Goal: Task Accomplishment & Management: Complete application form

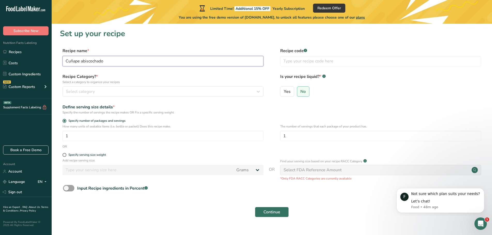
click at [89, 60] on input "Cuñape abiscochado" at bounding box center [163, 61] width 201 height 10
type input "Cuñape abizcochado"
click at [95, 94] on div "Select category" at bounding box center [161, 92] width 191 height 6
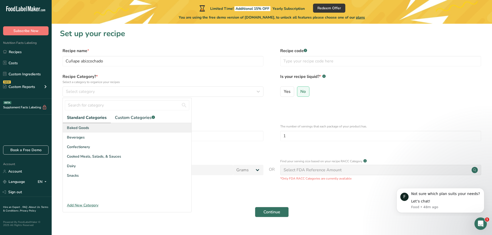
click at [86, 128] on span "Baked Goods" at bounding box center [78, 127] width 22 height 5
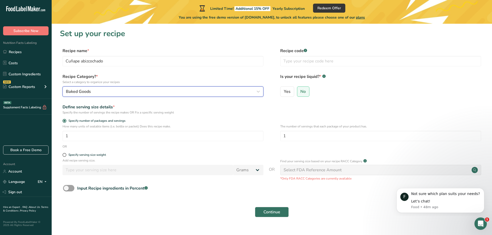
click at [260, 92] on icon "button" at bounding box center [258, 91] width 6 height 9
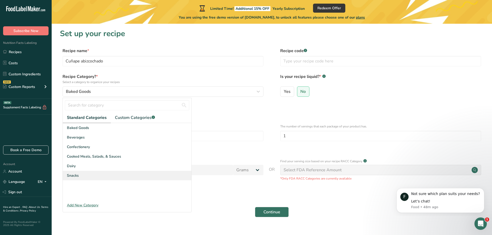
click at [75, 176] on span "Snacks" at bounding box center [73, 175] width 12 height 5
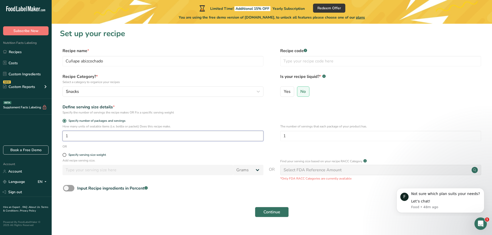
click at [85, 134] on input "1" at bounding box center [163, 136] width 201 height 10
type input "10"
click at [64, 156] on span at bounding box center [65, 155] width 4 height 4
click at [64, 156] on input "Specify serving size weight" at bounding box center [64, 155] width 3 height 3
radio input "true"
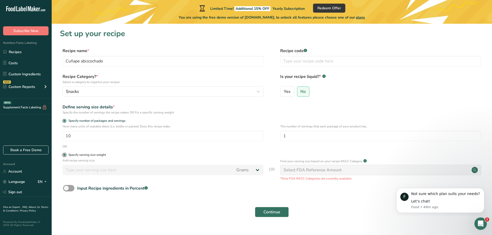
radio input "false"
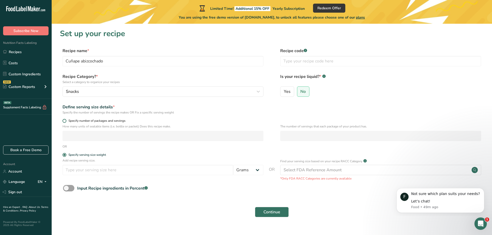
click at [65, 120] on span at bounding box center [65, 121] width 4 height 4
click at [65, 120] on input "Specify number of packages and servings" at bounding box center [64, 120] width 3 height 3
radio input "true"
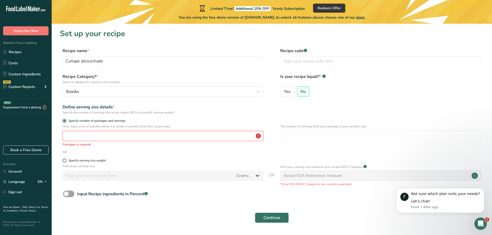
click at [65, 161] on span at bounding box center [65, 161] width 4 height 4
click at [65, 161] on input "Specify serving size weight" at bounding box center [64, 160] width 3 height 3
radio input "true"
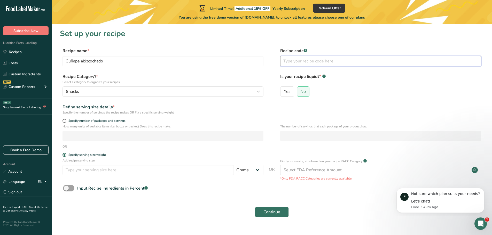
click at [296, 59] on input "text" at bounding box center [380, 61] width 201 height 10
click at [303, 92] on span "No" at bounding box center [303, 91] width 5 height 5
click at [301, 92] on input "No" at bounding box center [299, 91] width 3 height 3
click at [64, 120] on span at bounding box center [65, 121] width 4 height 4
click at [64, 120] on input "Specify number of packages and servings" at bounding box center [64, 120] width 3 height 3
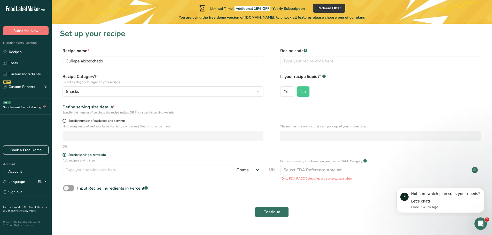
radio input "true"
radio input "false"
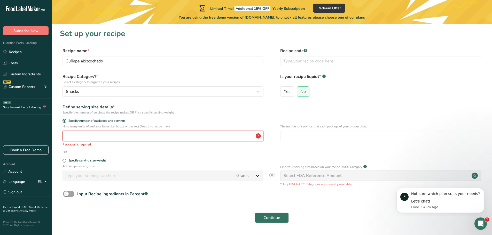
click at [129, 138] on input "number" at bounding box center [163, 136] width 201 height 10
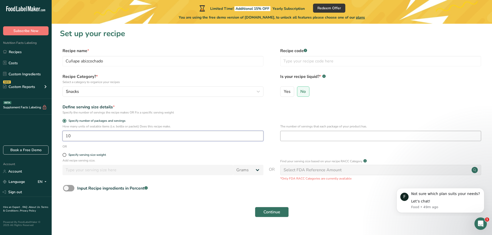
type input "10"
click at [298, 135] on input "number" at bounding box center [380, 136] width 201 height 10
type input "10"
click at [275, 150] on form "Recipe name * Cuñape abizcochado Recipe code .a-a{fill:#347362;}.b-a{fill:#fff;…" at bounding box center [272, 134] width 424 height 173
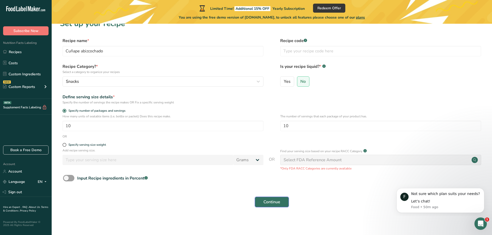
click at [271, 200] on span "Continue" at bounding box center [272, 202] width 17 height 6
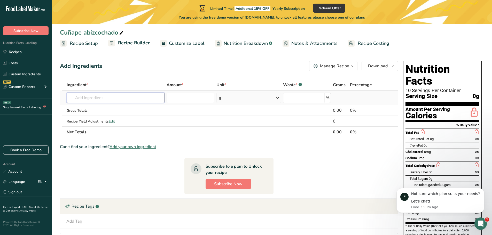
click at [100, 98] on input "text" at bounding box center [116, 98] width 98 height 10
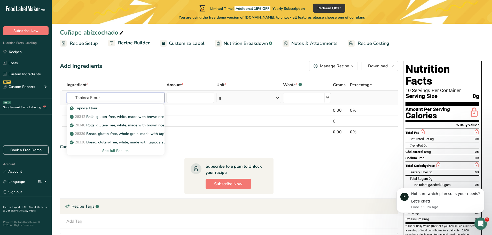
type input "Tapioca Flour"
click at [191, 97] on input "number" at bounding box center [191, 98] width 48 height 10
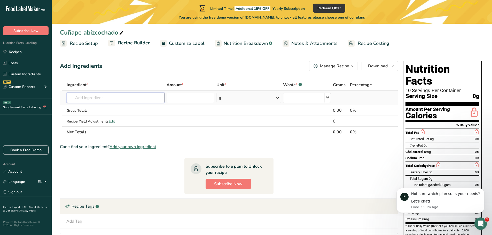
click at [113, 96] on input "text" at bounding box center [116, 98] width 98 height 10
click at [187, 95] on input "number" at bounding box center [191, 98] width 48 height 10
click at [96, 97] on input "text" at bounding box center [116, 98] width 98 height 10
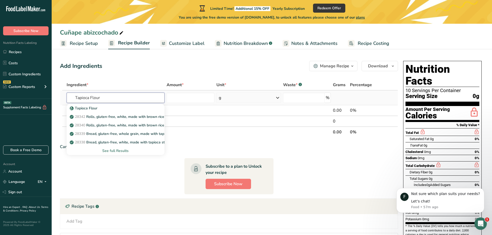
type input "Tapioca Flour"
click at [279, 98] on icon at bounding box center [278, 97] width 6 height 9
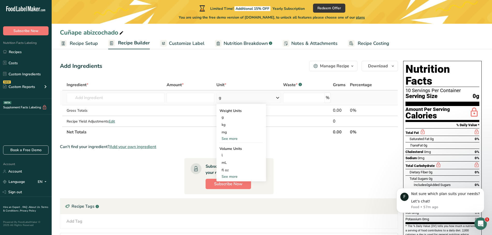
click at [233, 138] on div "See more" at bounding box center [241, 138] width 43 height 5
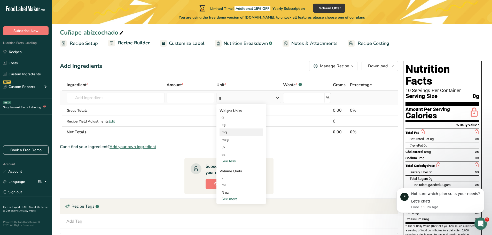
scroll to position [26, 0]
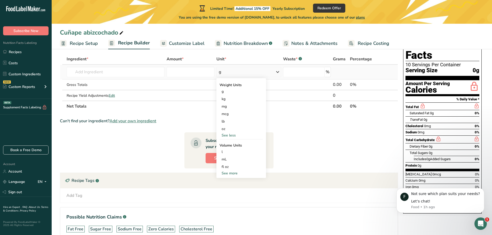
click at [235, 174] on div "See more" at bounding box center [241, 173] width 43 height 5
click at [226, 189] on div "cup" at bounding box center [241, 189] width 39 height 5
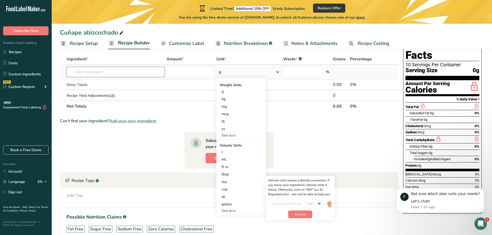
click at [94, 70] on input "text" at bounding box center [116, 72] width 98 height 10
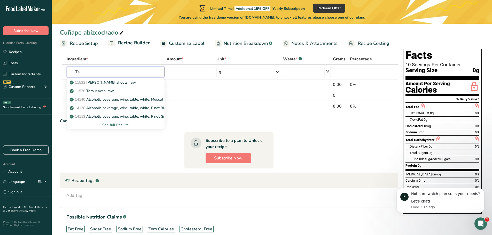
type input "T"
type input "t"
type input "Tapio"
click at [86, 82] on p "Tapioca Flour" at bounding box center [84, 82] width 27 height 5
type input "Tapioca Flour"
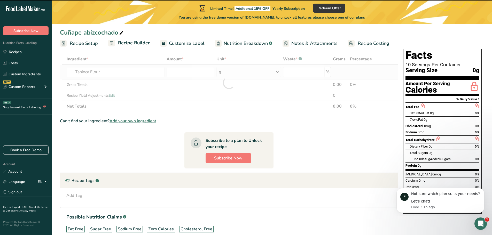
type input "0"
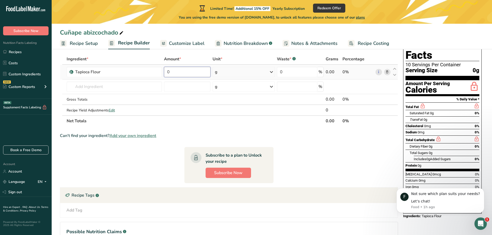
click at [187, 71] on input "0" at bounding box center [187, 72] width 47 height 10
click at [273, 72] on div "Ingredient * Amount * Unit * Waste * .a-a{fill:#347362;}.b-a{fill:#fff;} Grams …" at bounding box center [229, 90] width 338 height 73
click at [272, 71] on icon at bounding box center [272, 71] width 6 height 9
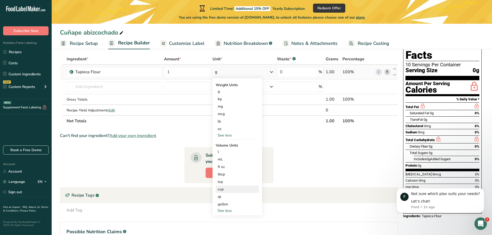
click at [223, 189] on div "cup" at bounding box center [237, 189] width 39 height 5
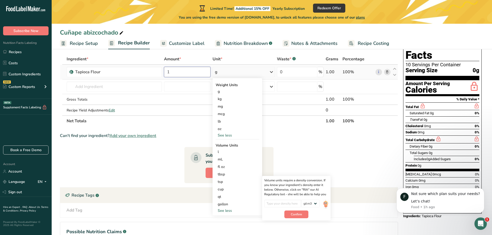
click at [189, 71] on input "1" at bounding box center [187, 72] width 47 height 10
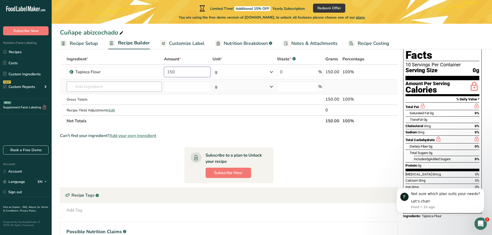
type input "150"
click at [121, 83] on div "Ingredient * Amount * Unit * Waste * .a-a{fill:#347362;}.b-a{fill:#fff;} Grams …" at bounding box center [229, 90] width 338 height 73
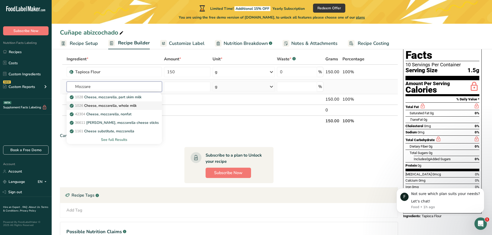
type input "Mozzare"
click at [119, 104] on p "1026 Cheese, mozzarella, whole milk" at bounding box center [104, 105] width 66 height 5
type input "Cheese, mozzarella, whole milk"
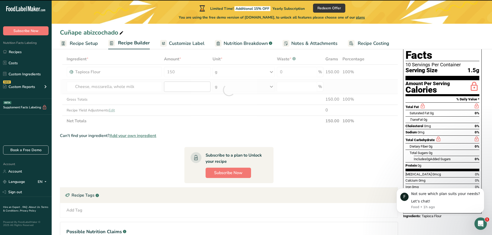
type input "0"
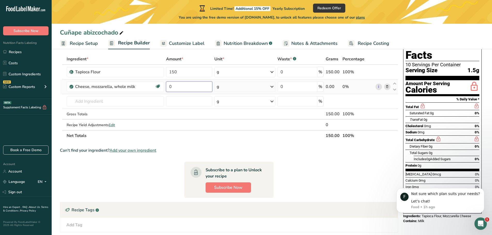
click at [183, 87] on input "0" at bounding box center [189, 87] width 46 height 10
type input "4"
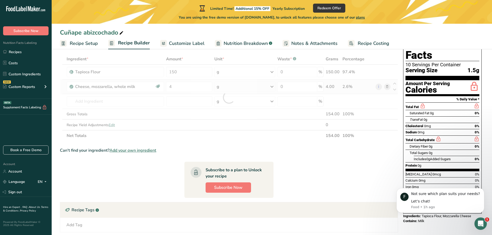
click at [272, 86] on div "Ingredient * Amount * Unit * Waste * .a-a{fill:#347362;}.b-a{fill:#fff;} Grams …" at bounding box center [229, 98] width 338 height 88
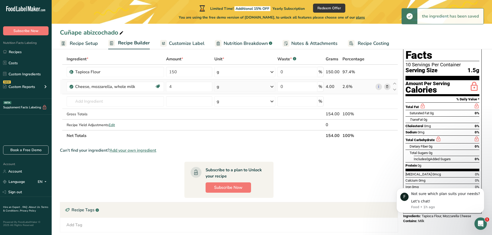
click at [272, 88] on icon at bounding box center [272, 86] width 6 height 9
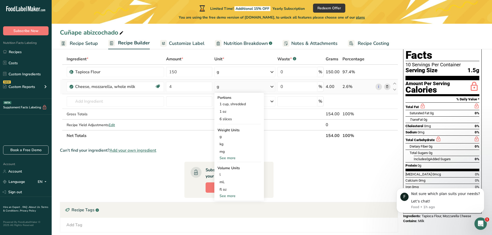
click at [227, 195] on div "See more" at bounding box center [239, 196] width 43 height 5
select select "22"
click at [225, 213] on div "cup" at bounding box center [239, 212] width 39 height 5
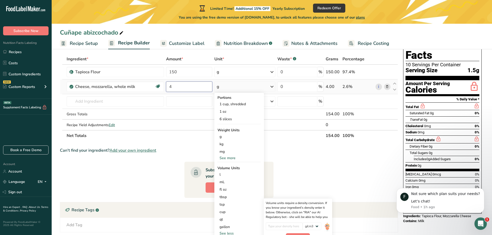
click at [181, 88] on input "4" at bounding box center [189, 87] width 46 height 10
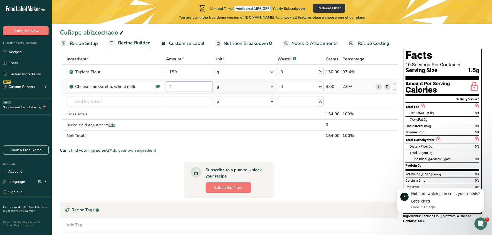
drag, startPoint x: 181, startPoint y: 88, endPoint x: 165, endPoint y: 88, distance: 15.8
click at [165, 88] on td "4" at bounding box center [189, 87] width 48 height 15
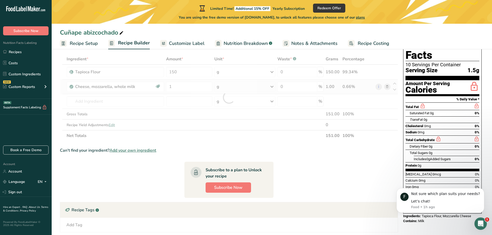
click at [273, 86] on div "Ingredient * Amount * Unit * Waste * .a-a{fill:#347362;}.b-a{fill:#fff;} Grams …" at bounding box center [229, 98] width 338 height 88
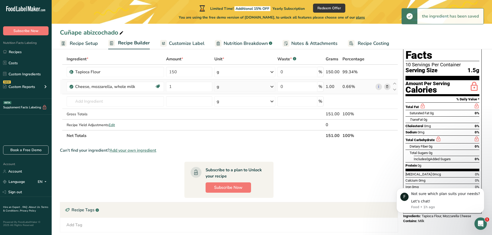
click at [273, 87] on icon at bounding box center [272, 86] width 6 height 9
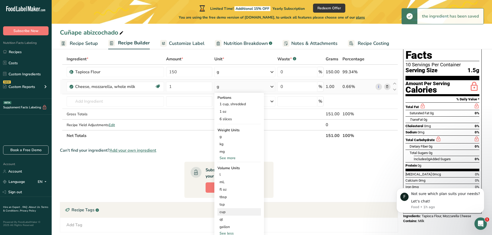
click at [225, 212] on div "cup" at bounding box center [239, 212] width 39 height 5
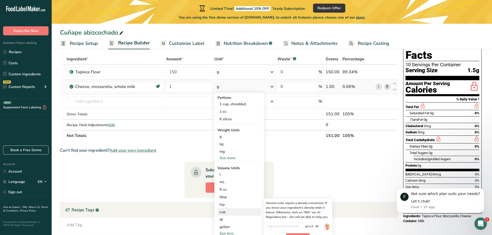
click at [223, 213] on div "cup" at bounding box center [239, 212] width 39 height 5
click at [224, 211] on div "cup" at bounding box center [239, 212] width 39 height 5
click at [329, 172] on section "Ingredient * Amount * Unit * Waste * .a-a{fill:#347362;}.b-a{fill:#fff;} Grams …" at bounding box center [229, 166] width 338 height 225
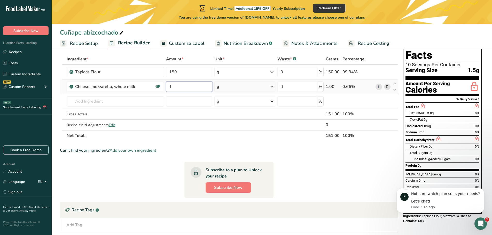
click at [178, 86] on input "1" at bounding box center [189, 87] width 46 height 10
type input "150"
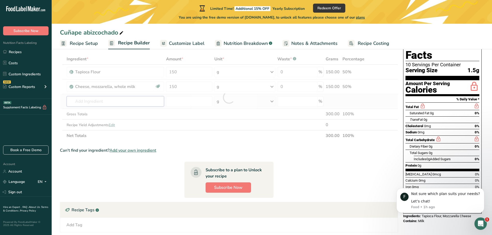
click at [132, 102] on div "Ingredient * Amount * Unit * Waste * .a-a{fill:#347362;}.b-a{fill:#fff;} Grams …" at bounding box center [229, 98] width 338 height 88
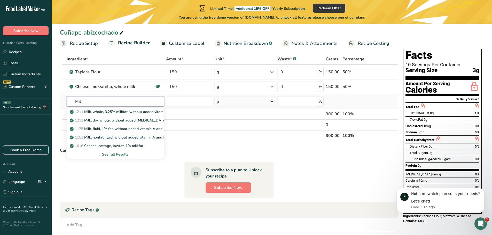
type input "Mil"
click at [114, 154] on div "See full Results" at bounding box center [115, 154] width 89 height 5
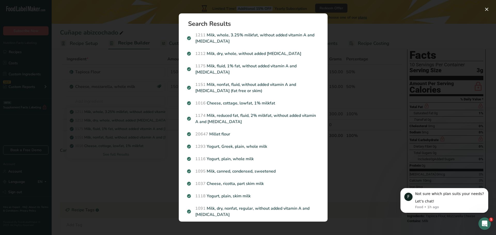
click at [395, 12] on div "Search results modal" at bounding box center [248, 117] width 496 height 235
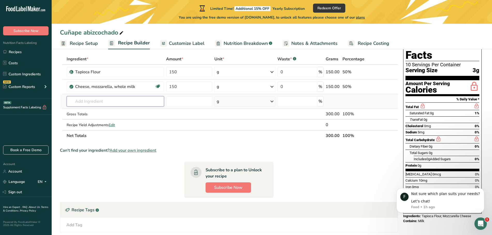
click at [120, 101] on input "text" at bounding box center [116, 101] width 98 height 10
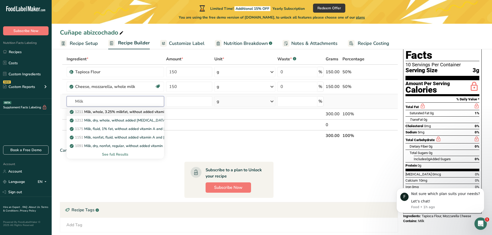
type input "Milk"
click at [100, 111] on p "1211 Milk, whole, 3.25% milkfat, without added vitamin A and [MEDICAL_DATA]" at bounding box center [140, 111] width 138 height 5
type input "Milk, whole, 3.25% milkfat, without added vitamin A and [MEDICAL_DATA]"
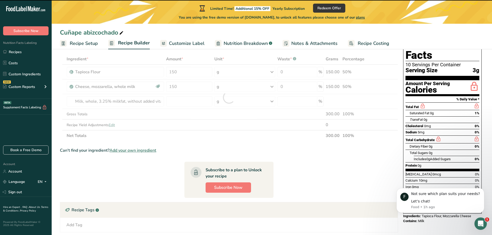
type input "0"
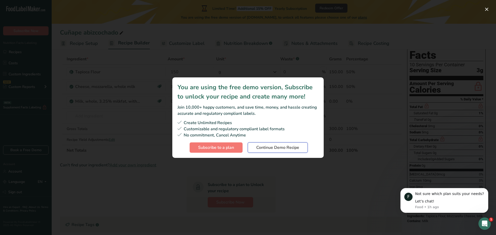
click at [273, 147] on span "Continue Demo Recipe" at bounding box center [277, 148] width 43 height 6
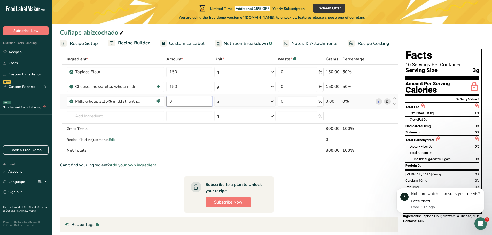
click at [186, 101] on input "0" at bounding box center [189, 101] width 46 height 10
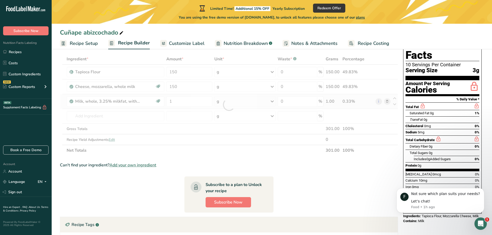
click at [271, 101] on div "Ingredient * Amount * Unit * Waste * .a-a{fill:#347362;}.b-a{fill:#fff;} Grams …" at bounding box center [229, 105] width 338 height 102
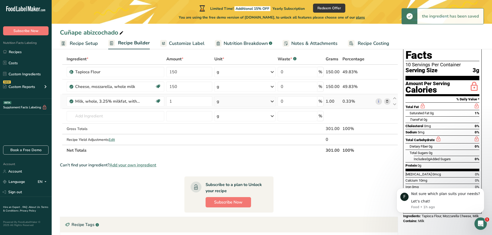
click at [272, 102] on icon at bounding box center [272, 101] width 6 height 9
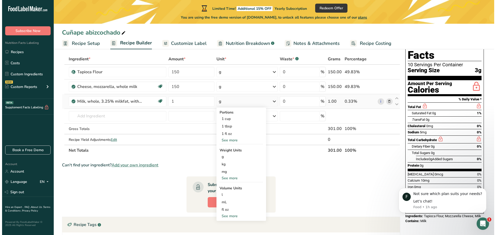
scroll to position [52, 0]
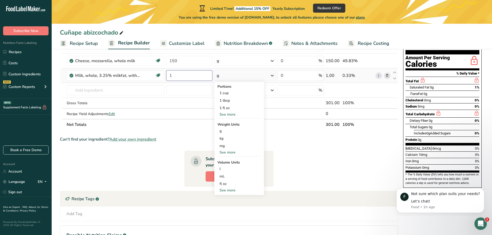
drag, startPoint x: 178, startPoint y: 75, endPoint x: 168, endPoint y: 75, distance: 9.8
click at [168, 75] on input "1" at bounding box center [189, 76] width 46 height 10
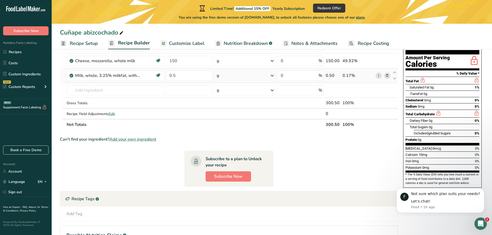
click at [274, 75] on div "Ingredient * Amount * Unit * Waste * .a-a{fill:#347362;}.b-a{fill:#fff;} Grams …" at bounding box center [229, 79] width 338 height 102
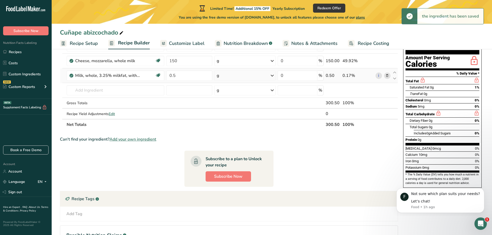
click at [273, 77] on icon at bounding box center [272, 75] width 6 height 9
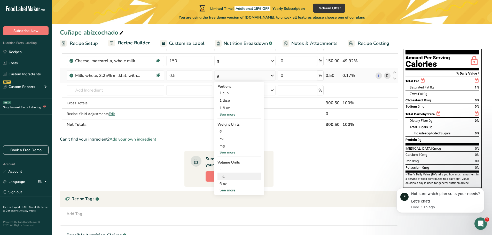
click at [226, 176] on div "mL" at bounding box center [239, 176] width 39 height 5
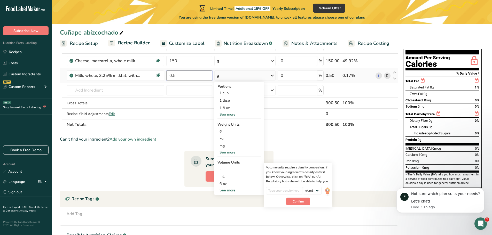
click at [181, 75] on input "0.5" at bounding box center [189, 76] width 46 height 10
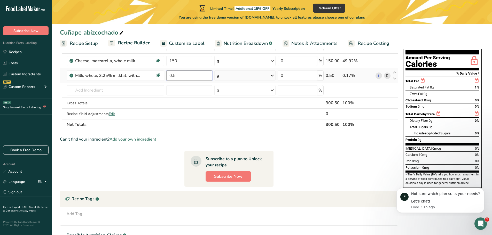
drag, startPoint x: 183, startPoint y: 75, endPoint x: 169, endPoint y: 78, distance: 14.2
click at [169, 78] on input "0.5" at bounding box center [189, 76] width 46 height 10
type input "65"
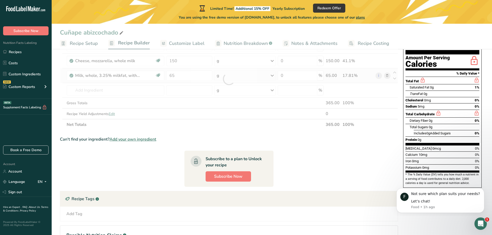
click at [273, 75] on div "Ingredient * Amount * Unit * Waste * .a-a{fill:#347362;}.b-a{fill:#fff;} Grams …" at bounding box center [229, 79] width 338 height 102
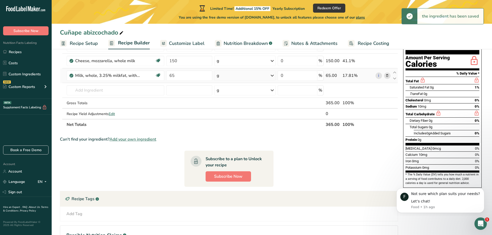
click at [273, 75] on icon at bounding box center [272, 75] width 6 height 9
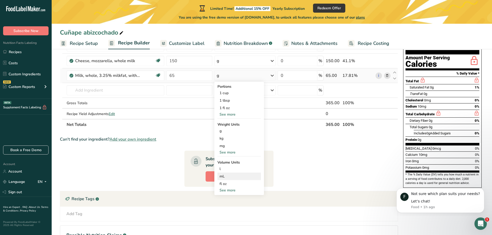
click at [224, 177] on div "mL" at bounding box center [239, 176] width 39 height 5
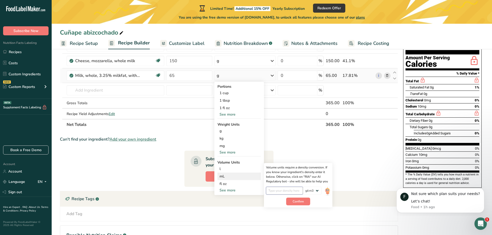
click at [275, 191] on input "number" at bounding box center [284, 191] width 37 height 8
click at [225, 184] on div "fl oz" at bounding box center [239, 183] width 39 height 5
click at [223, 176] on div "mL" at bounding box center [239, 176] width 39 height 5
click at [330, 191] on img at bounding box center [328, 191] width 6 height 9
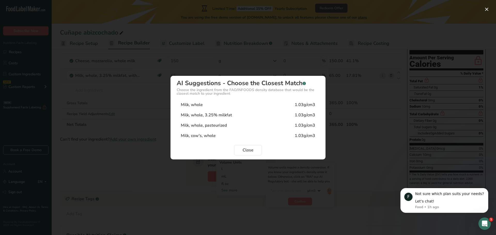
click at [289, 104] on div "Milk, whole 1.03g/cm3" at bounding box center [248, 105] width 143 height 10
type input "1.03"
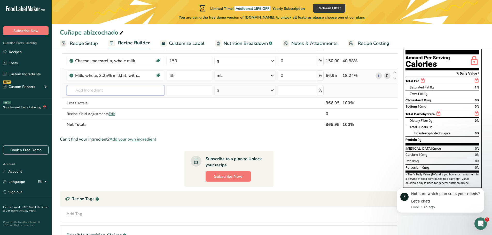
click at [132, 88] on input "text" at bounding box center [116, 90] width 98 height 10
type input "him"
click at [100, 101] on p "Himalayan Pink Salt" at bounding box center [90, 100] width 38 height 5
type input "Himalayan Pink Salt"
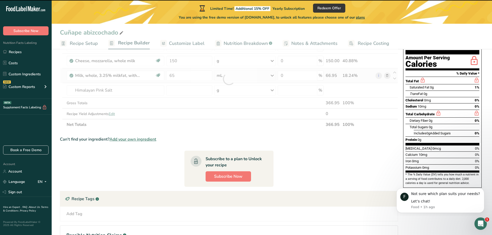
type input "0"
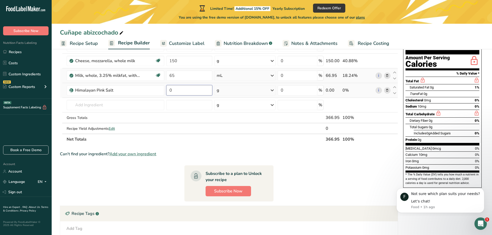
click at [179, 90] on input "0" at bounding box center [189, 90] width 46 height 10
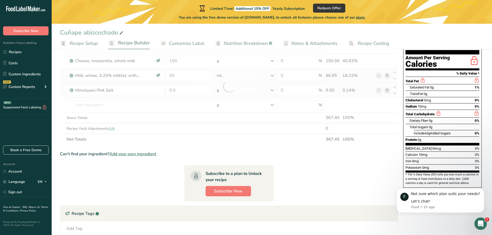
click at [273, 90] on div "Ingredient * Amount * Unit * Waste * .a-a{fill:#347362;}.b-a{fill:#fff;} Grams …" at bounding box center [229, 86] width 338 height 117
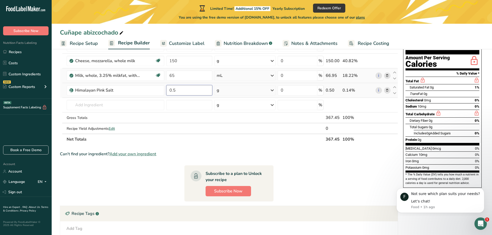
drag, startPoint x: 183, startPoint y: 90, endPoint x: 168, endPoint y: 93, distance: 15.3
click at [168, 93] on input "0.5" at bounding box center [189, 90] width 46 height 10
type input "2"
click at [271, 91] on div "Ingredient * Amount * Unit * Waste * .a-a{fill:#347362;}.b-a{fill:#fff;} Grams …" at bounding box center [229, 86] width 338 height 117
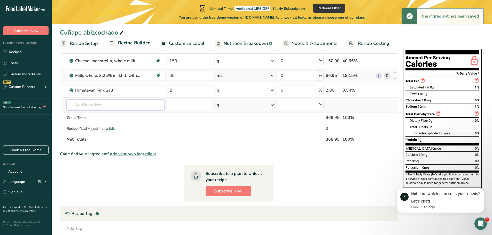
click at [114, 104] on input "text" at bounding box center [116, 105] width 98 height 10
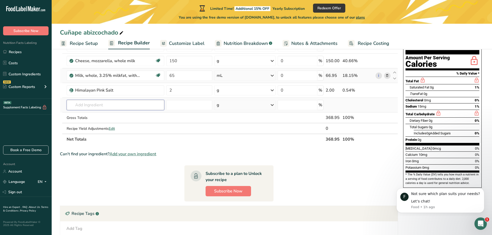
type input "s"
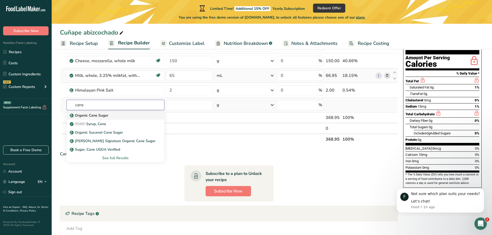
type input "cane"
click at [102, 115] on p "Organic Cane Sugar" at bounding box center [89, 115] width 37 height 5
type input "Organic Cane Sugar"
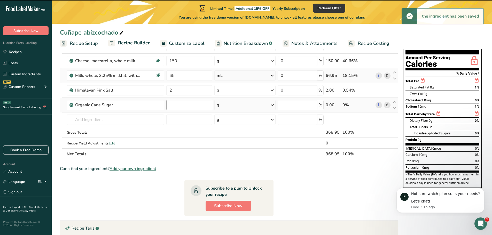
type input "0"
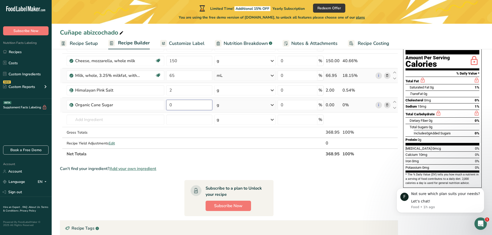
click at [187, 106] on input "0" at bounding box center [189, 105] width 46 height 10
type input "0"
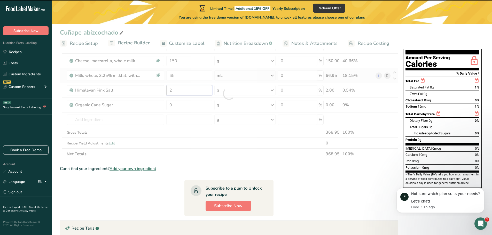
drag, startPoint x: 176, startPoint y: 91, endPoint x: 169, endPoint y: 92, distance: 7.1
click at [169, 92] on div "Ingredient * Amount * Unit * Waste * .a-a{fill:#347362;}.b-a{fill:#fff;} Grams …" at bounding box center [229, 94] width 338 height 132
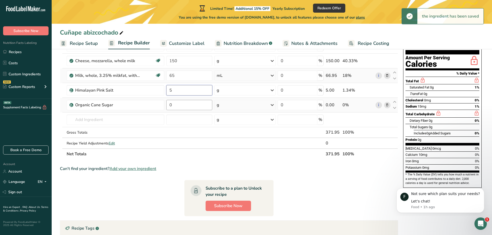
type input "5"
click at [179, 103] on div "Ingredient * Amount * Unit * Waste * .a-a{fill:#347362;}.b-a{fill:#fff;} Grams …" at bounding box center [229, 94] width 338 height 132
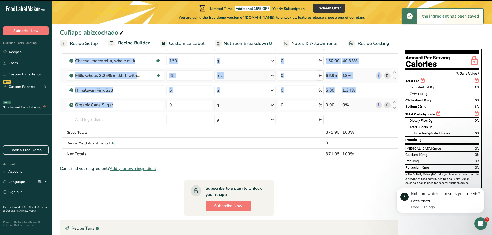
drag, startPoint x: 179, startPoint y: 103, endPoint x: 166, endPoint y: 105, distance: 14.0
click at [176, 105] on input "0" at bounding box center [189, 105] width 46 height 10
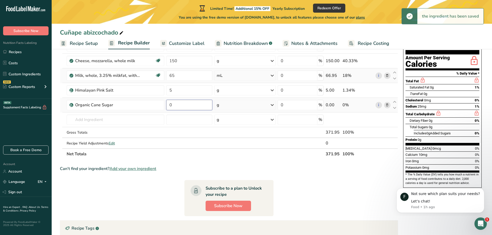
drag, startPoint x: 178, startPoint y: 105, endPoint x: 171, endPoint y: 105, distance: 7.5
click at [171, 105] on input "0" at bounding box center [189, 105] width 46 height 10
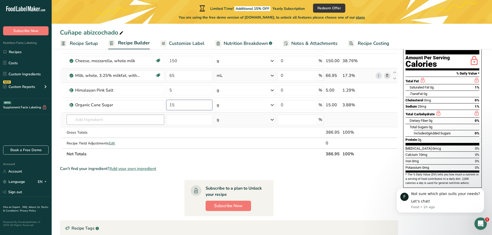
type input "15"
click at [100, 118] on div "Ingredient * Amount * Unit * Waste * .a-a{fill:#347362;}.b-a{fill:#fff;} Grams …" at bounding box center [229, 94] width 338 height 132
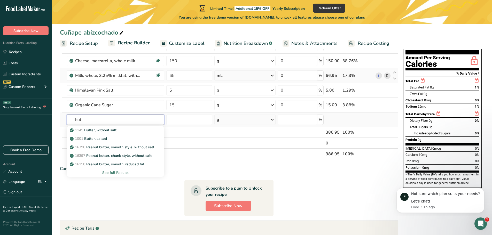
type input "but"
click at [111, 173] on div "See full Results" at bounding box center [116, 172] width 90 height 5
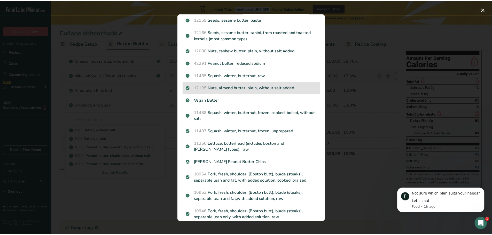
scroll to position [0, 0]
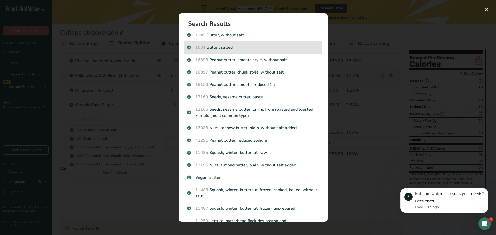
click at [213, 48] on p "1001 Butter, salted" at bounding box center [253, 47] width 132 height 6
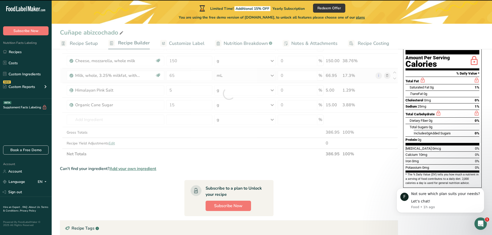
type input "0"
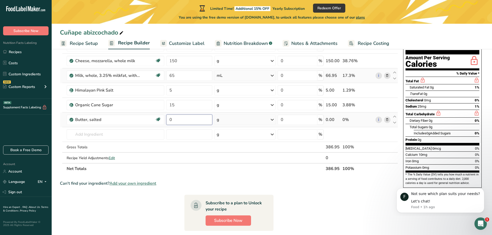
click at [181, 120] on input "0" at bounding box center [189, 120] width 46 height 10
type input "10"
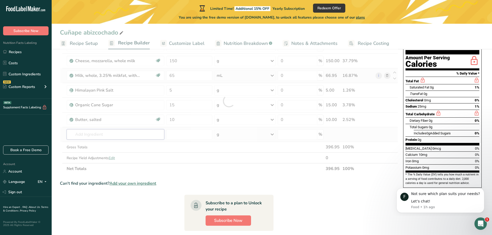
click at [85, 136] on div "Ingredient * Amount * Unit * Waste * .a-a{fill:#347362;}.b-a{fill:#fff;} Grams …" at bounding box center [229, 101] width 338 height 147
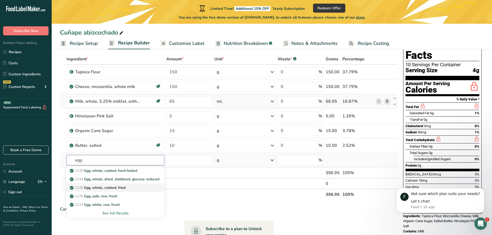
scroll to position [78, 0]
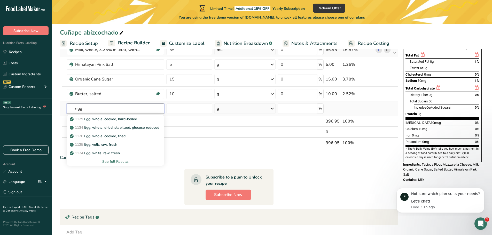
type input "egg"
click at [113, 162] on div "See full Results" at bounding box center [116, 161] width 90 height 5
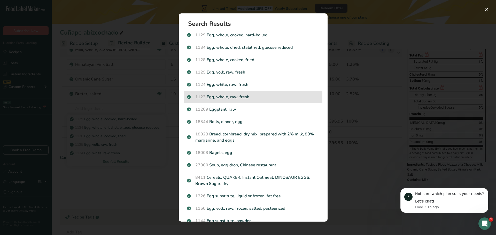
click at [221, 96] on p "1123 Egg, whole, raw, fresh" at bounding box center [253, 97] width 132 height 6
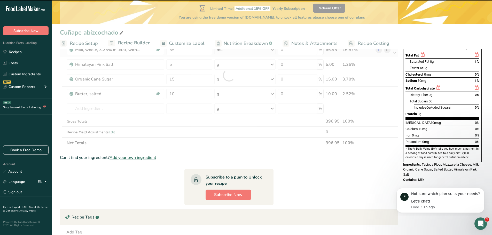
type input "0"
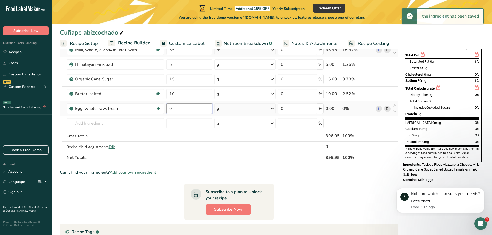
drag, startPoint x: 180, startPoint y: 108, endPoint x: 168, endPoint y: 109, distance: 12.2
click at [168, 109] on input "0" at bounding box center [189, 109] width 46 height 10
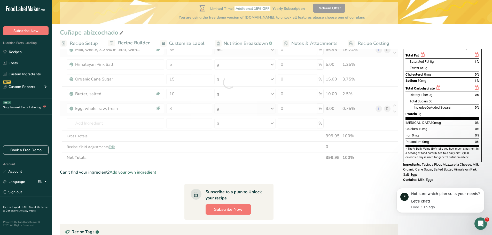
click at [272, 109] on div "Ingredient * Amount * Unit * Waste * .a-a{fill:#347362;}.b-a{fill:#fff;} Grams …" at bounding box center [229, 82] width 338 height 161
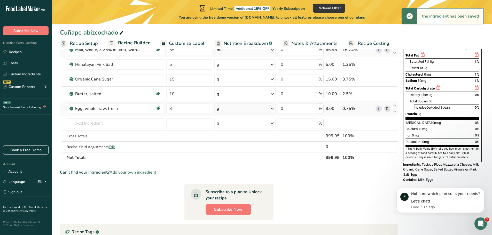
click at [272, 109] on icon at bounding box center [272, 108] width 6 height 9
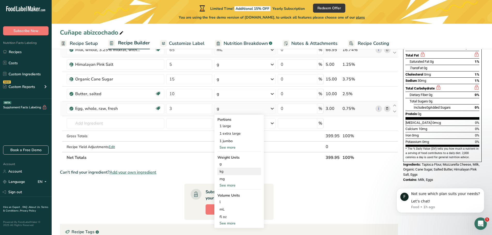
scroll to position [103, 0]
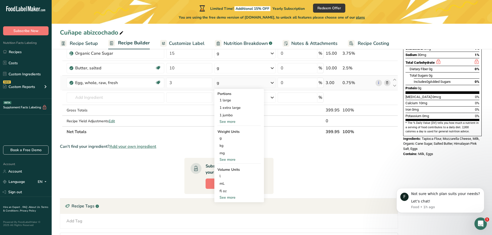
click at [228, 197] on div "See more" at bounding box center [239, 197] width 43 height 5
click at [232, 121] on div "See more" at bounding box center [239, 121] width 43 height 5
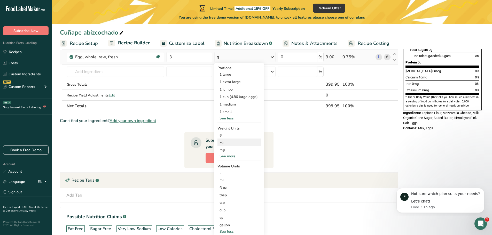
scroll to position [155, 0]
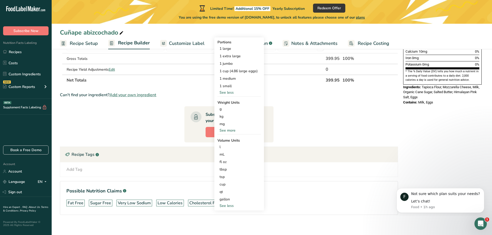
click at [230, 130] on div "See more" at bounding box center [239, 130] width 43 height 5
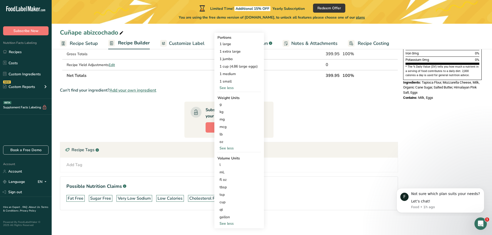
click at [178, 77] on th "Net Totals" at bounding box center [196, 75] width 260 height 11
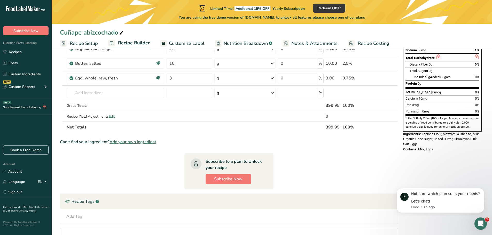
scroll to position [82, 0]
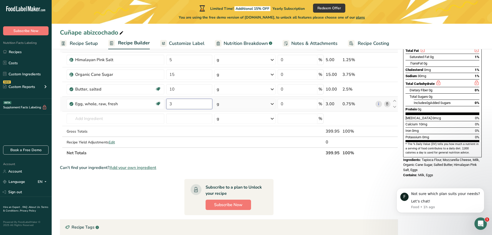
drag, startPoint x: 173, startPoint y: 104, endPoint x: 169, endPoint y: 106, distance: 4.8
click at [169, 105] on input "3" at bounding box center [189, 104] width 46 height 10
type input "1"
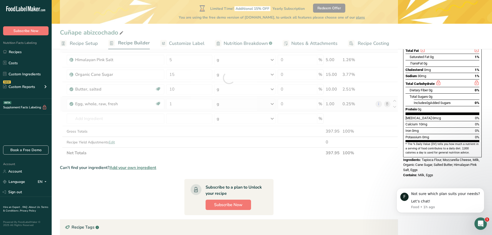
click at [273, 104] on div "Ingredient * Amount * Unit * Waste * .a-a{fill:#347362;}.b-a{fill:#fff;} Grams …" at bounding box center [229, 77] width 338 height 161
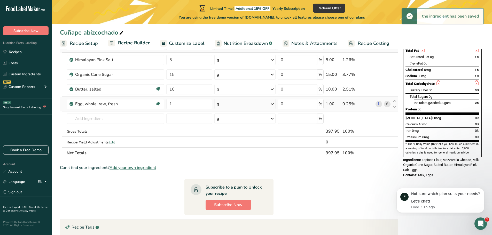
click at [273, 104] on icon at bounding box center [272, 104] width 6 height 9
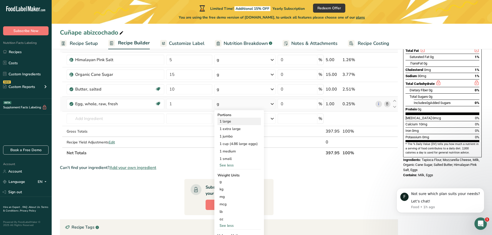
click at [228, 121] on div "1 large" at bounding box center [239, 121] width 43 height 7
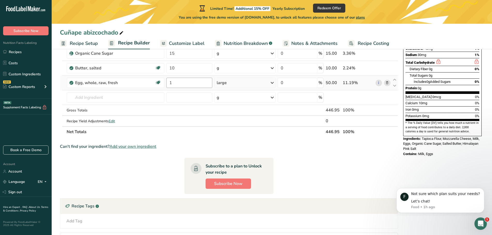
scroll to position [129, 0]
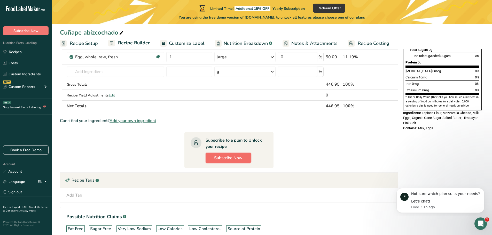
click at [222, 158] on span "Subscribe Now" at bounding box center [228, 158] width 28 height 6
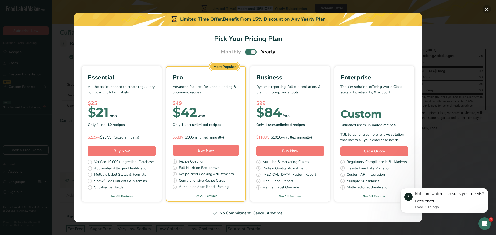
click at [488, 8] on button "Pick Your Pricing Plan Modal" at bounding box center [487, 9] width 8 height 8
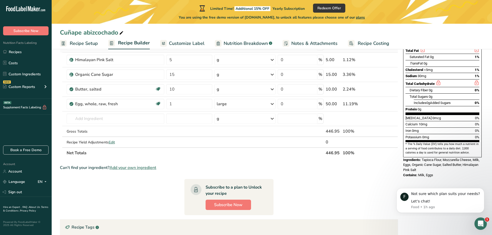
scroll to position [0, 0]
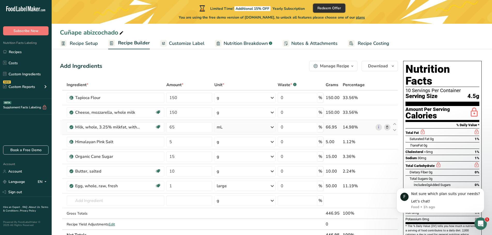
click at [332, 8] on span "Redeem Offer" at bounding box center [330, 7] width 24 height 5
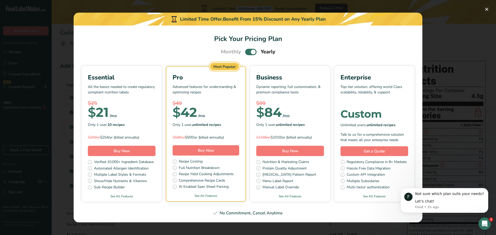
click at [169, 7] on div "Pick Your Pricing Plan Modal" at bounding box center [248, 117] width 496 height 235
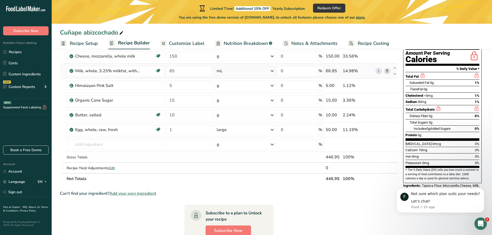
scroll to position [5, 0]
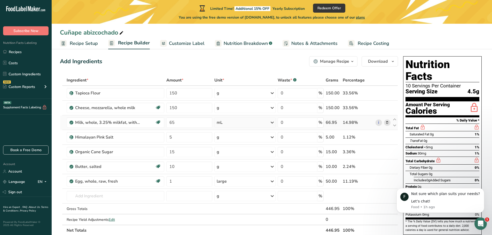
click at [365, 18] on span "plans" at bounding box center [360, 17] width 9 height 5
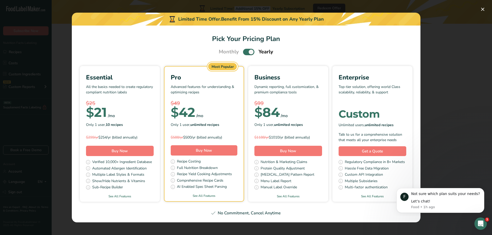
scroll to position [10, 0]
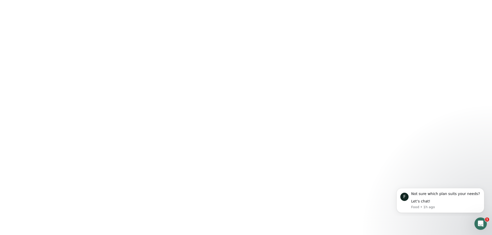
scroll to position [10, 0]
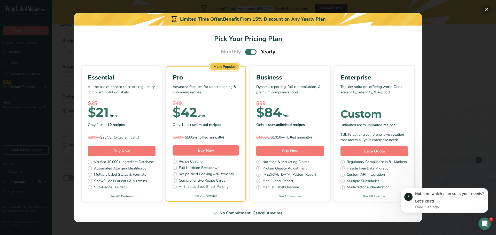
click at [486, 8] on button "Pick Your Pricing Plan Modal" at bounding box center [487, 9] width 8 height 8
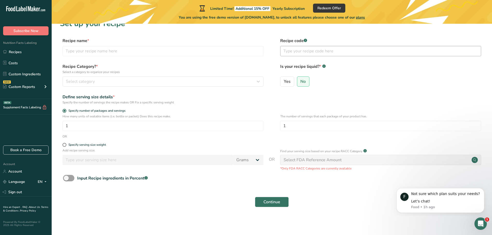
scroll to position [0, 0]
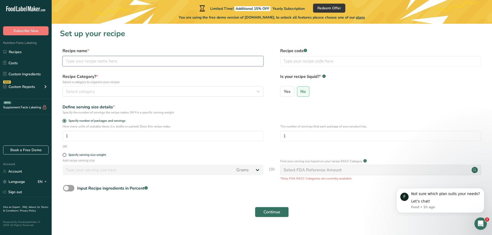
click at [98, 61] on input "text" at bounding box center [163, 61] width 201 height 10
type input "Cuñape abizcochado"
click at [134, 57] on input "Cuñape abizcochado" at bounding box center [163, 61] width 201 height 10
click at [140, 62] on input "Cuñape abizcochado" at bounding box center [163, 61] width 201 height 10
click at [255, 207] on button "Continue" at bounding box center [272, 212] width 34 height 10
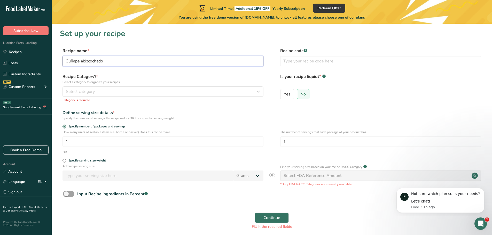
click at [255, 213] on button "Continue" at bounding box center [272, 218] width 34 height 10
click at [17, 50] on link "Recipes" at bounding box center [26, 52] width 52 height 10
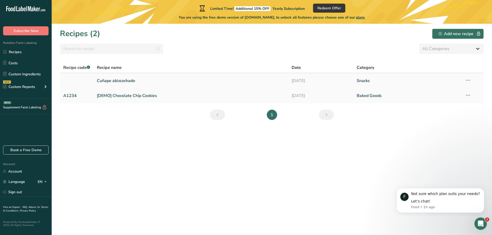
click at [124, 80] on link "Cuñape abizcochado" at bounding box center [191, 80] width 189 height 11
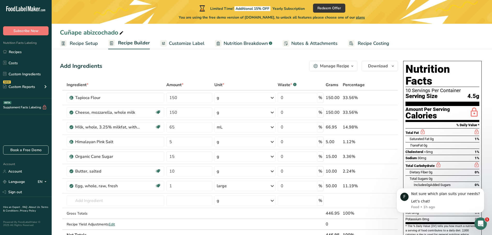
scroll to position [52, 0]
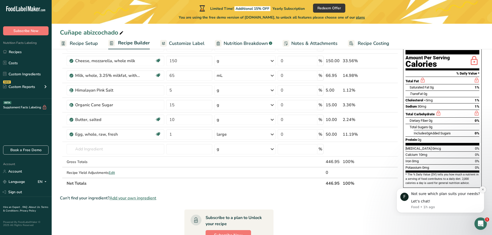
click at [483, 190] on icon "Dismiss notification" at bounding box center [483, 189] width 3 height 3
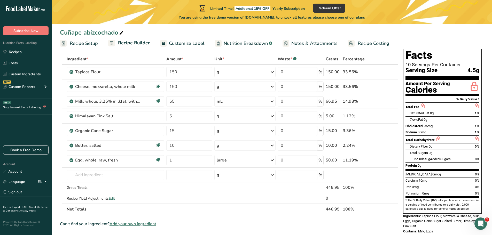
scroll to position [0, 0]
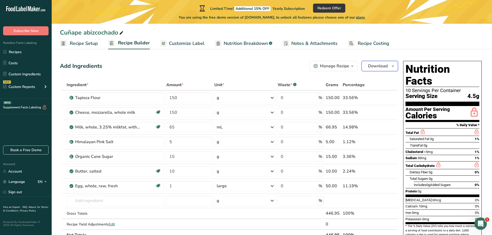
click at [390, 65] on span "button" at bounding box center [393, 66] width 6 height 6
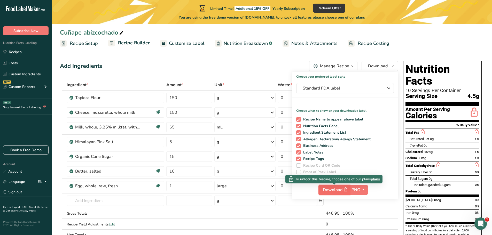
click at [346, 190] on icon "button" at bounding box center [346, 189] width 5 height 7
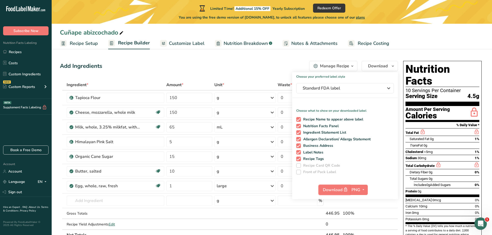
scroll to position [26, 0]
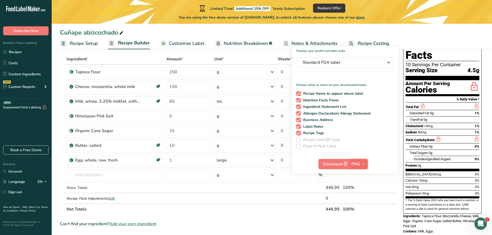
click at [363, 164] on icon "button" at bounding box center [364, 164] width 4 height 6
click at [362, 199] on link "PDF" at bounding box center [360, 200] width 17 height 9
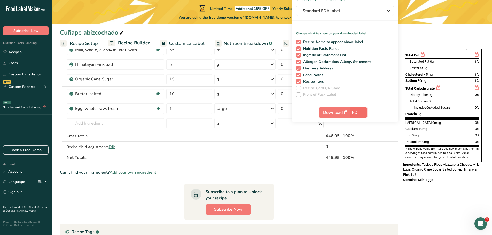
click at [357, 114] on span "PDF" at bounding box center [356, 113] width 8 height 6
click at [422, 196] on div "Nutrition Facts 10 Servings Per Container Serving Size 4.5g Amount Per Serving …" at bounding box center [442, 145] width 83 height 328
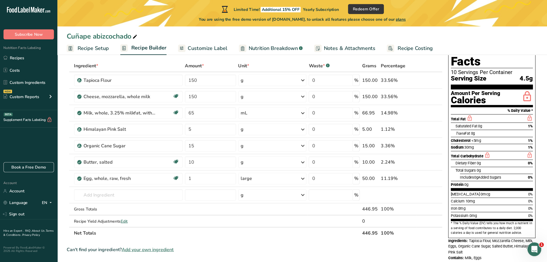
scroll to position [0, 0]
